Goal: Find specific page/section: Find specific page/section

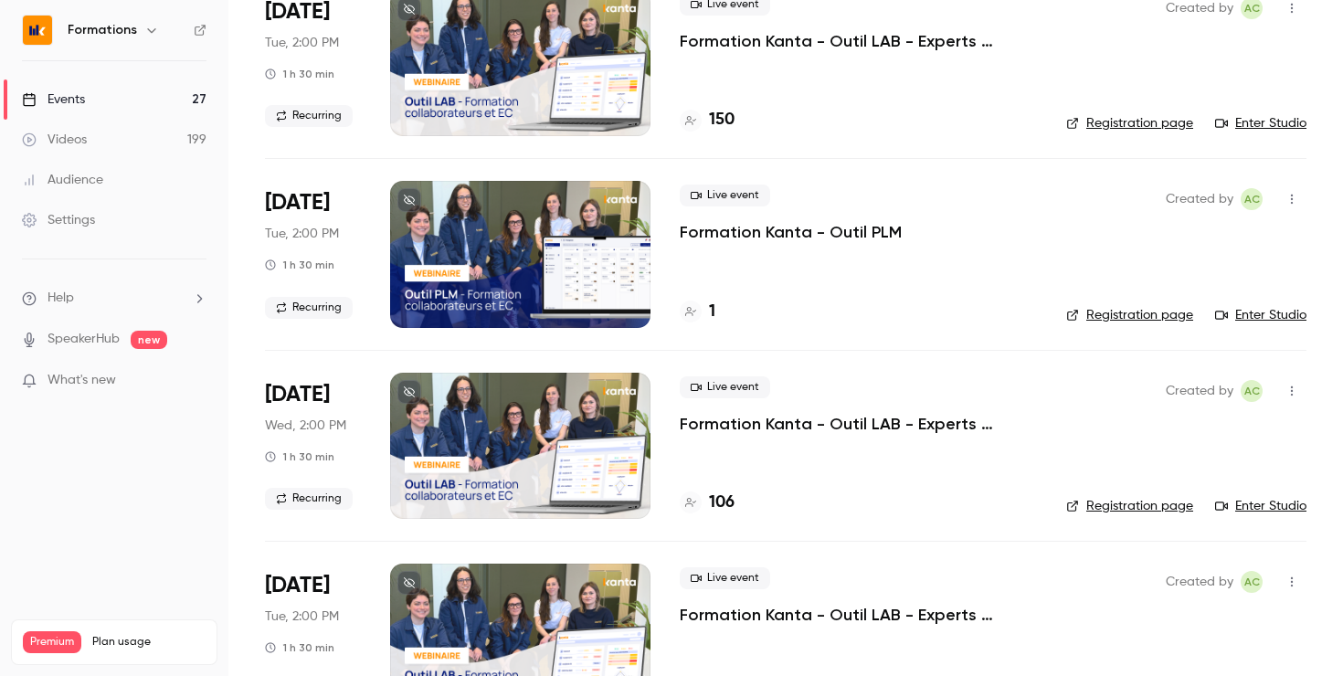
scroll to position [175, 0]
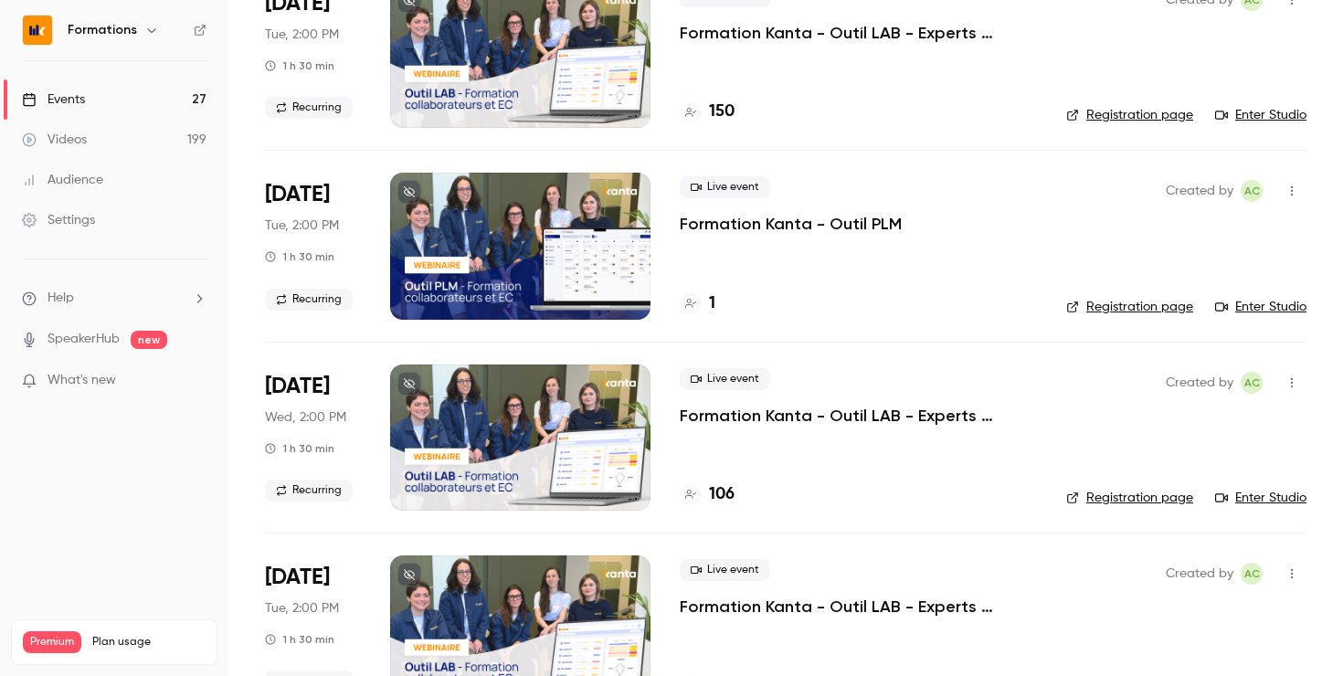
click at [1127, 499] on link "Registration page" at bounding box center [1129, 498] width 127 height 18
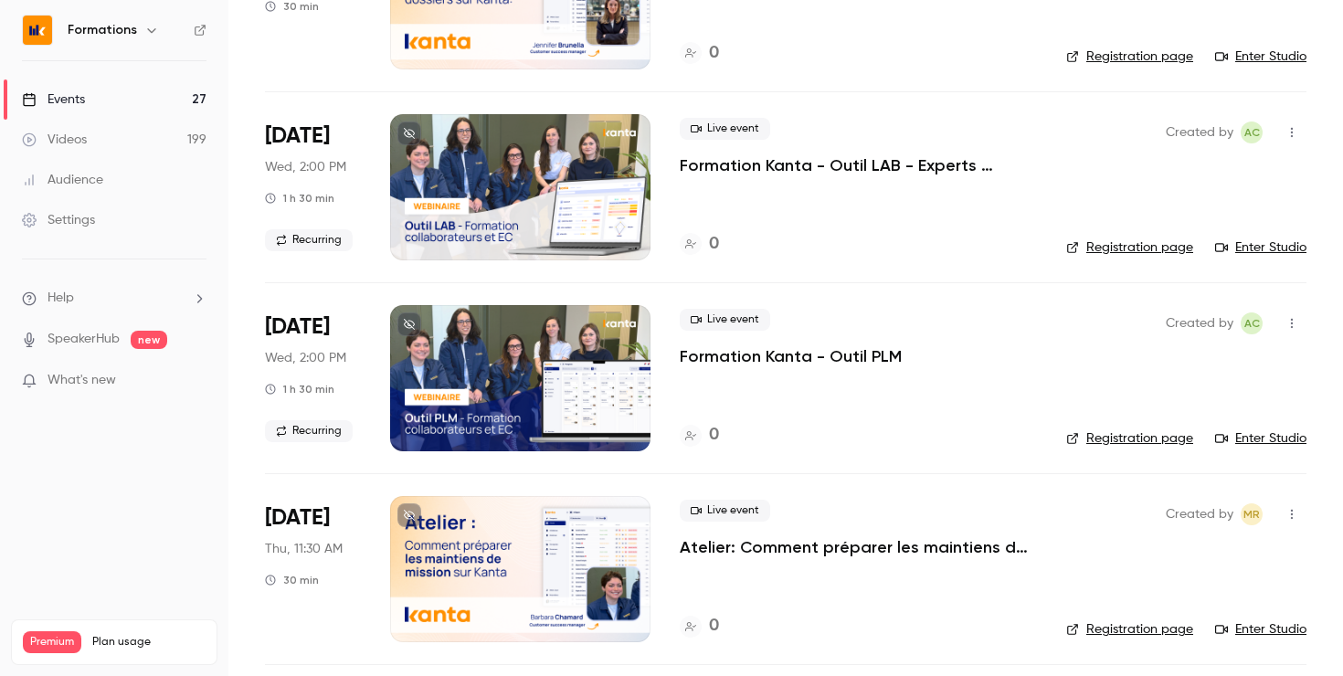
scroll to position [1520, 0]
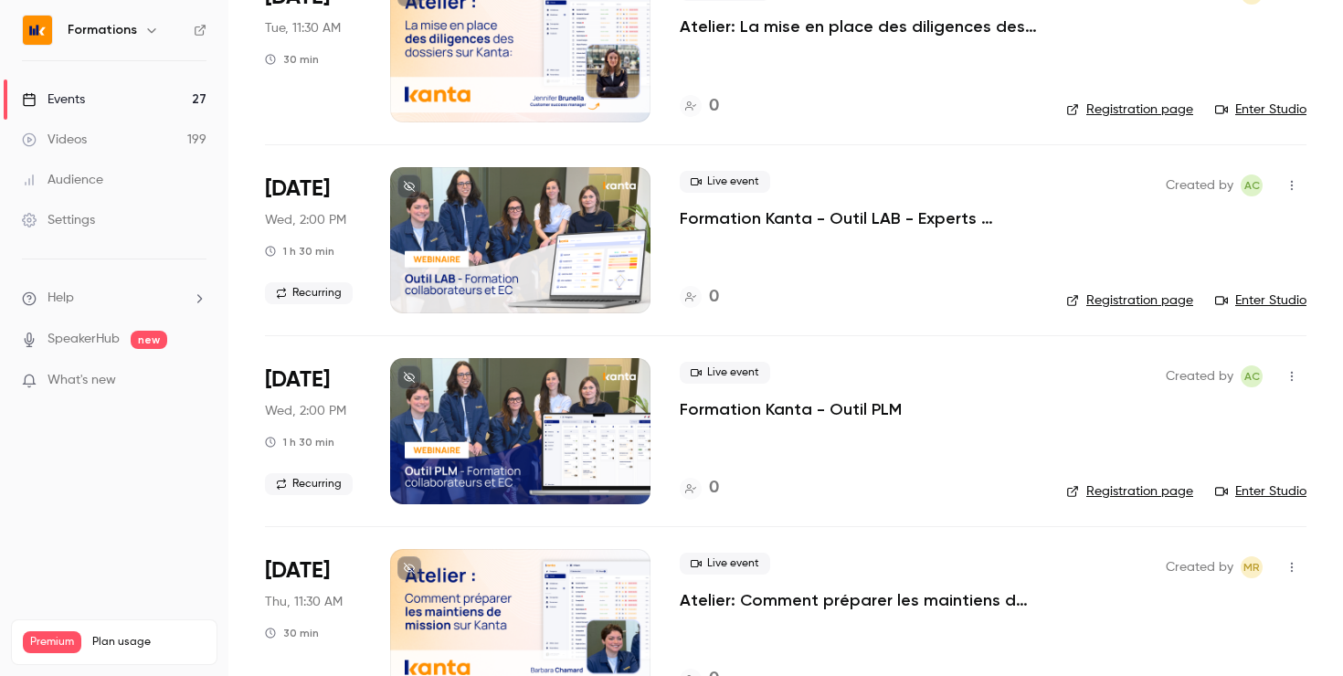
click at [1105, 487] on link "Registration page" at bounding box center [1129, 491] width 127 height 18
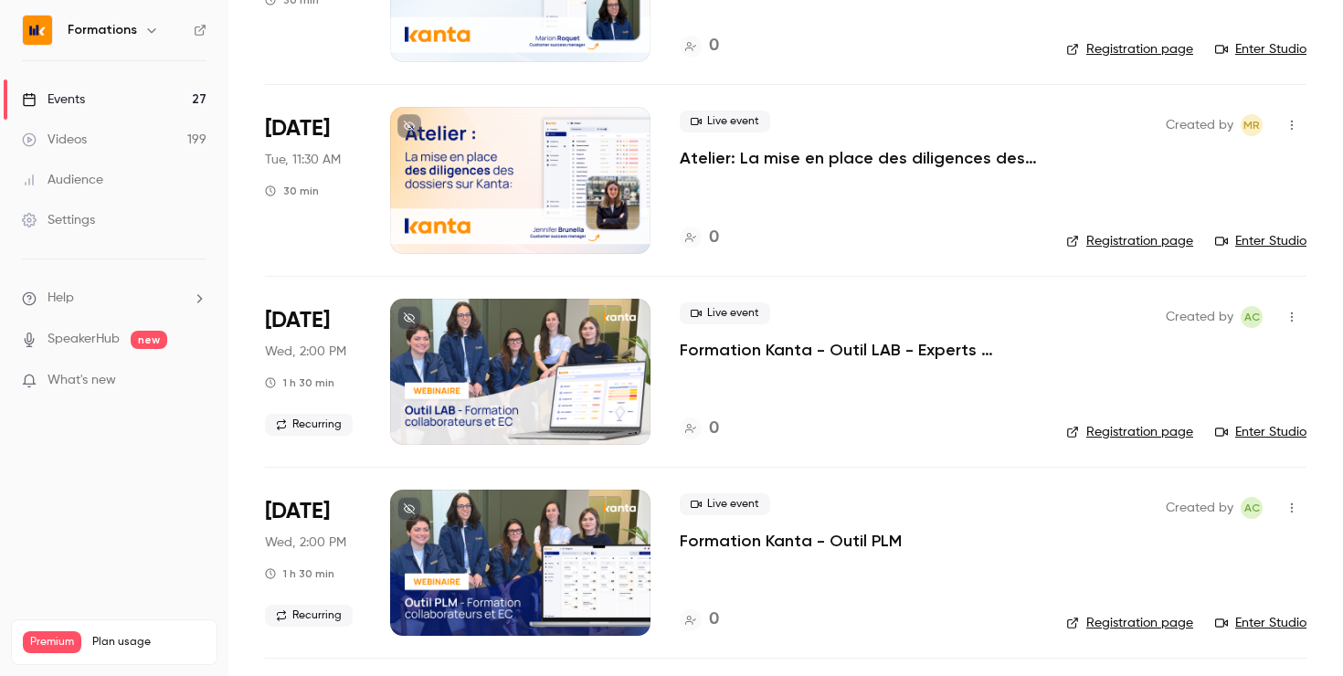
scroll to position [1380, 0]
